Goal: Information Seeking & Learning: Learn about a topic

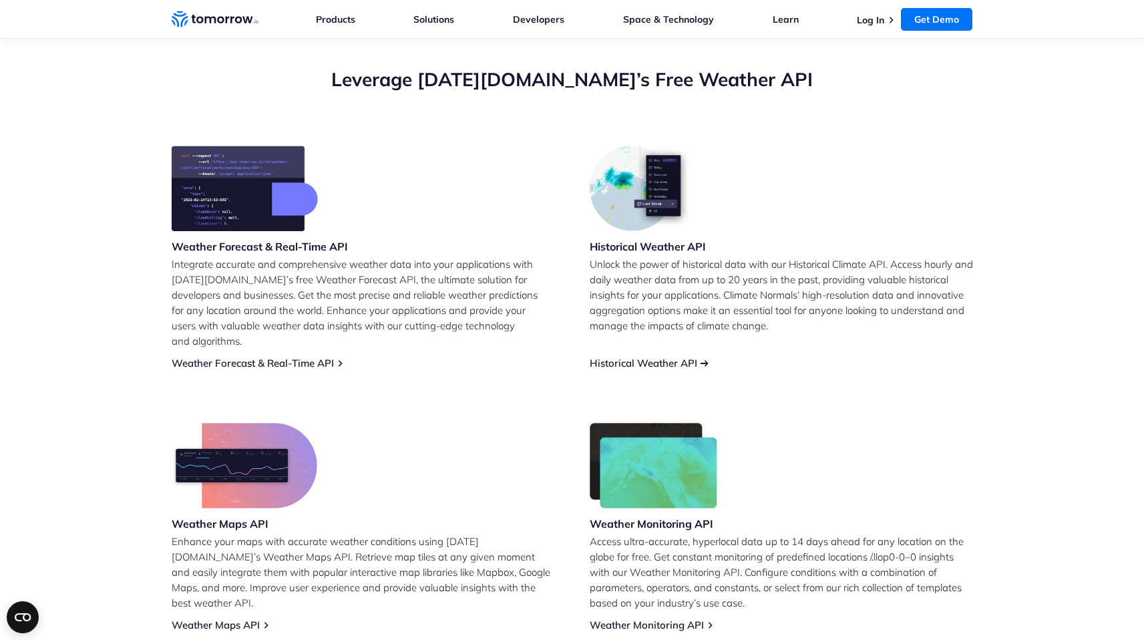
click at [630, 357] on link "Historical Weather API" at bounding box center [643, 363] width 107 height 13
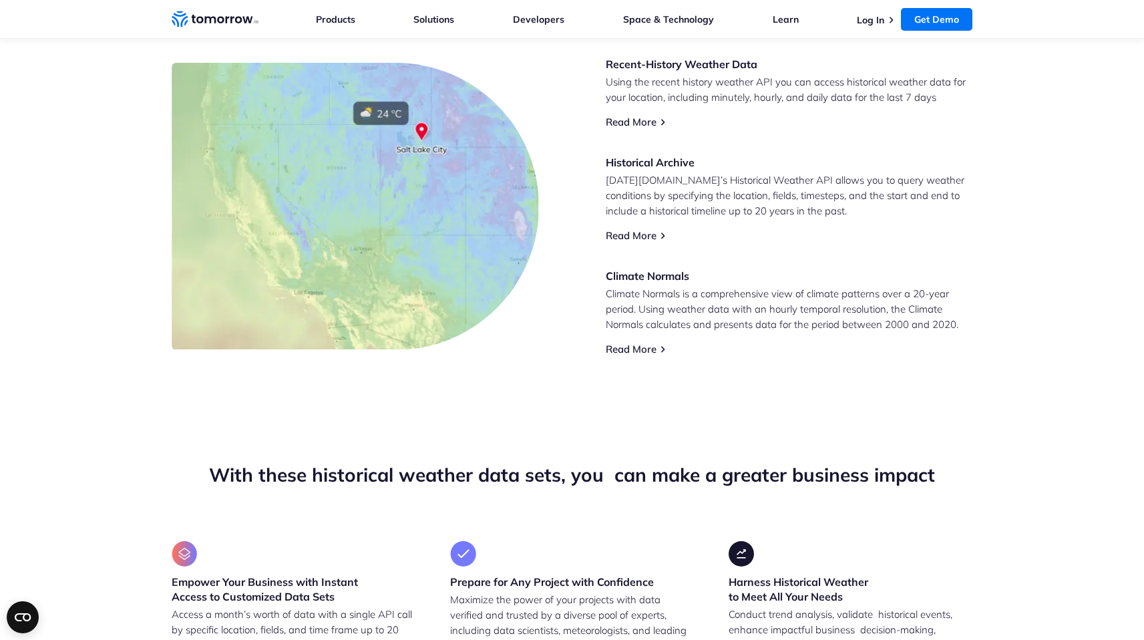
scroll to position [614, 0]
click at [704, 401] on section "Unlock Business Potential with Precise Historical Weather Data Unleash the powe…" at bounding box center [572, 137] width 1144 height 540
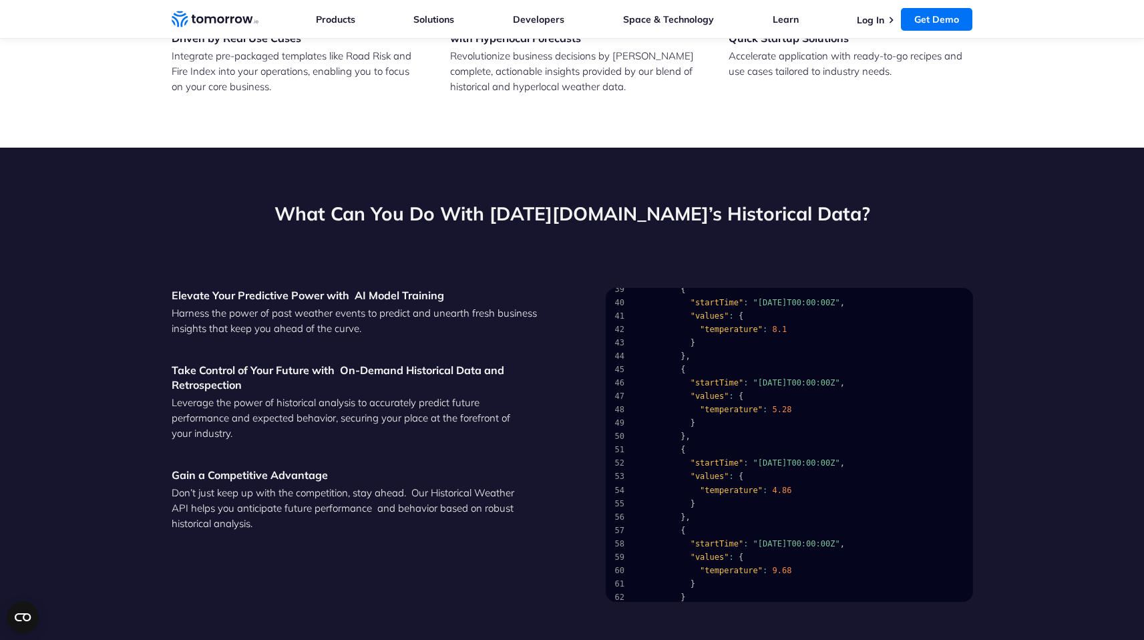
scroll to position [529, 0]
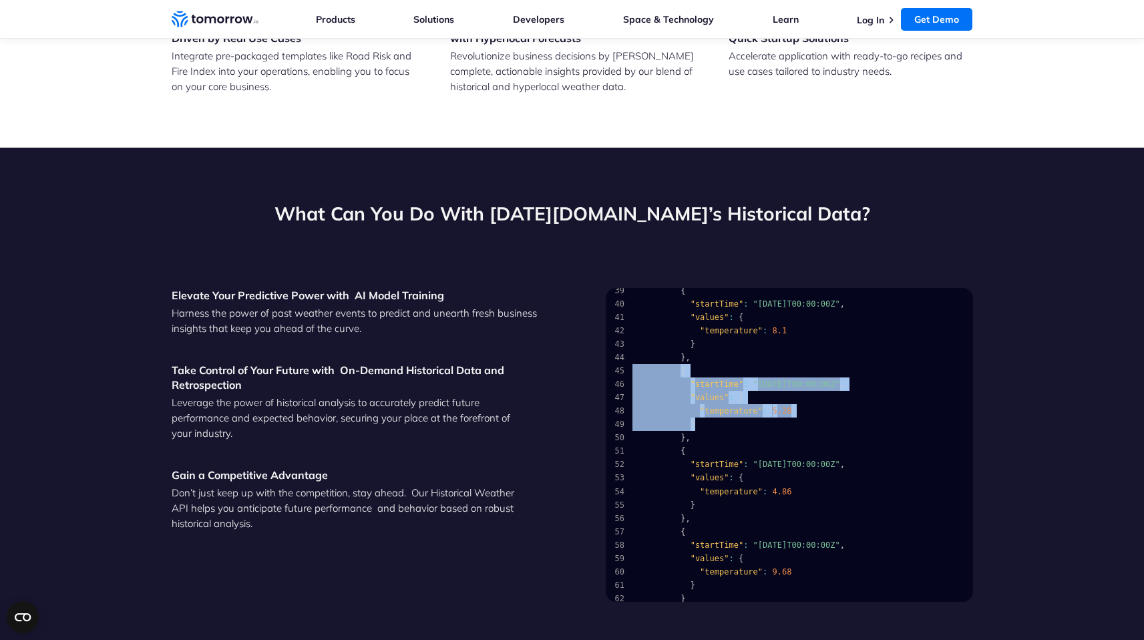
drag, startPoint x: 732, startPoint y: 429, endPoint x: 609, endPoint y: 367, distance: 137.4
click at [609, 367] on pre "1 { 2 "data" : { 3 "timelines" : [ 4 { 5 "timestep" : "1d" , 6 "endTime" : "[DA…" at bounding box center [789, 220] width 367 height 917
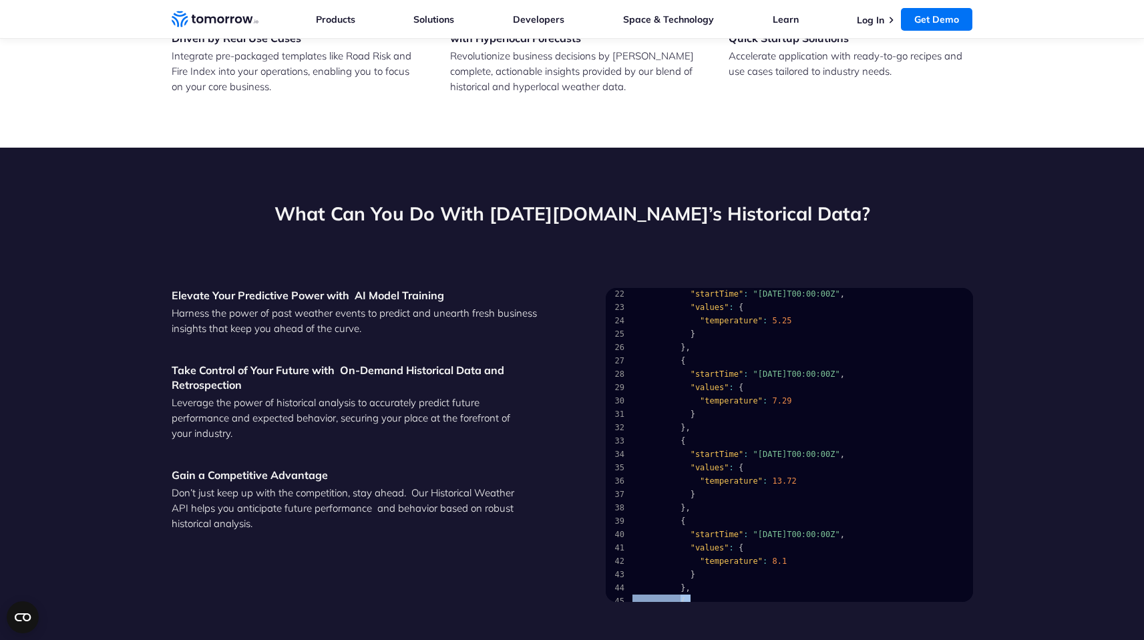
scroll to position [298, 0]
click at [556, 547] on div "Elevate Your Predictive Power with  AI Model Training Harness the power of past…" at bounding box center [572, 445] width 801 height 314
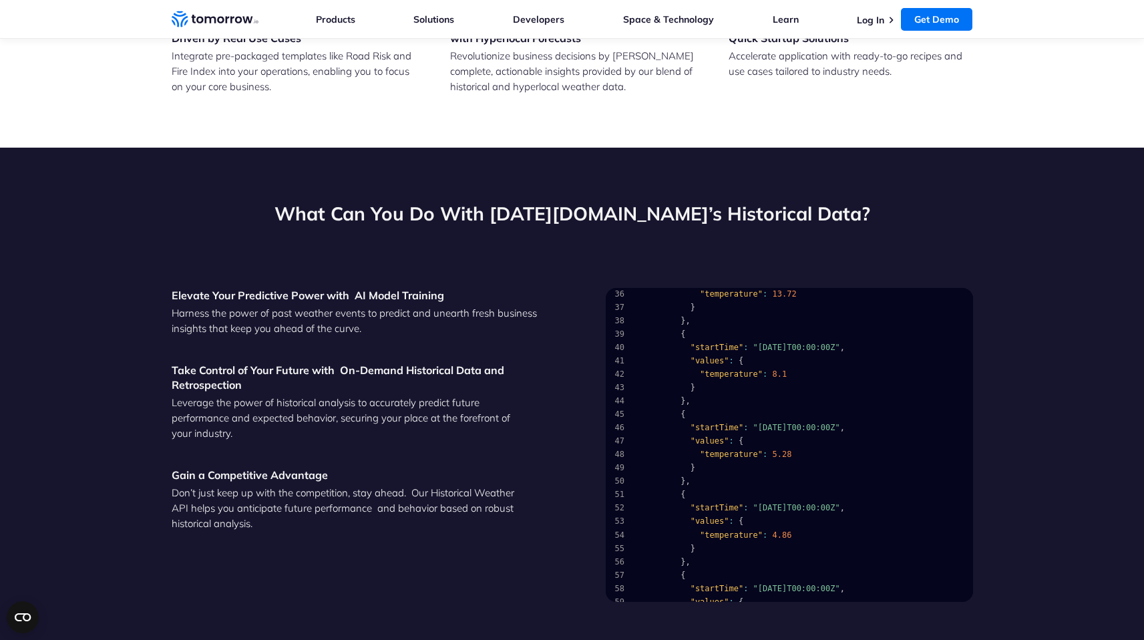
scroll to position [487, 0]
